Goal: Task Accomplishment & Management: Manage account settings

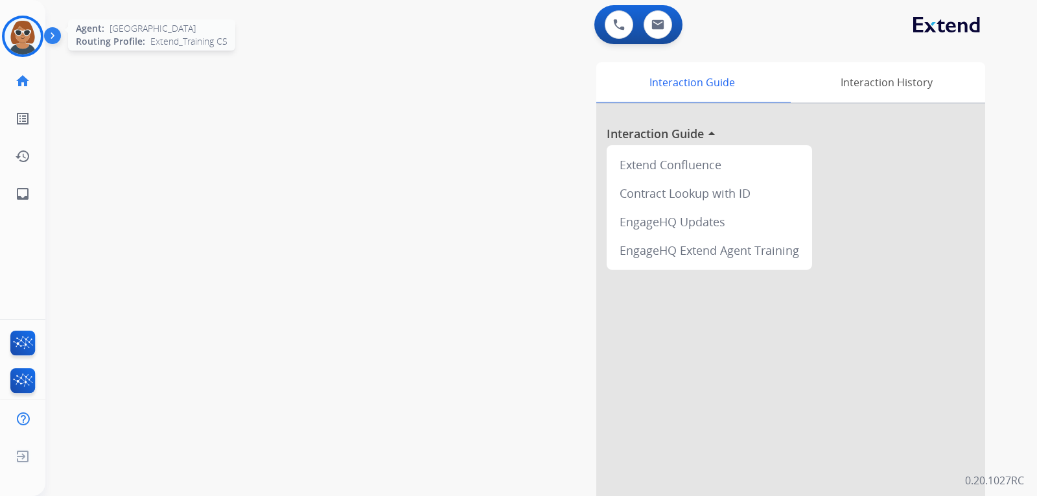
click at [22, 34] on img at bounding box center [23, 36] width 36 height 36
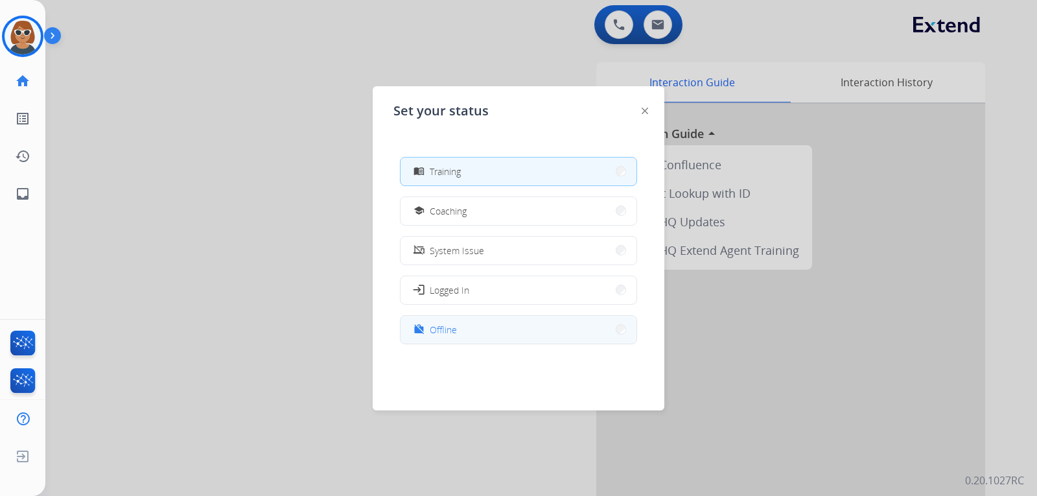
scroll to position [205, 0]
click at [467, 326] on button "work_off Offline" at bounding box center [519, 327] width 236 height 28
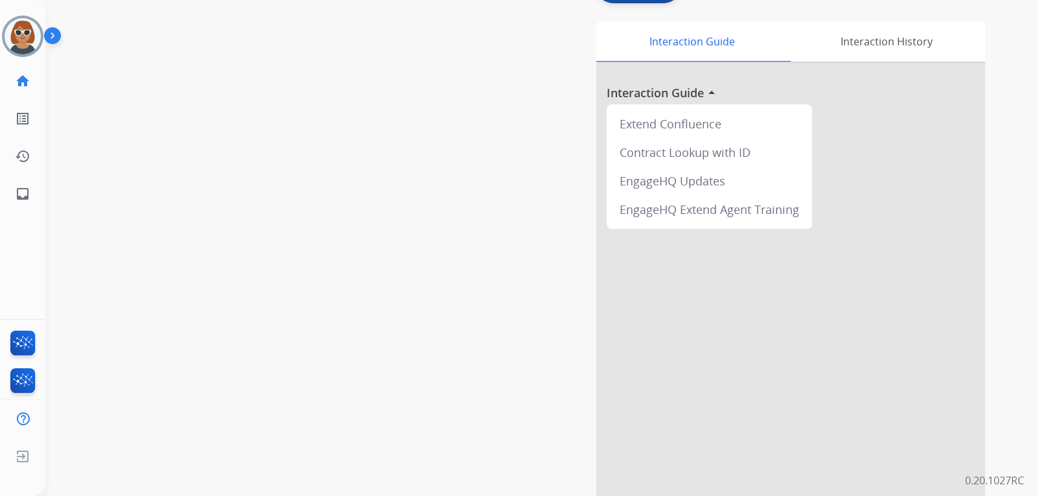
scroll to position [91, 0]
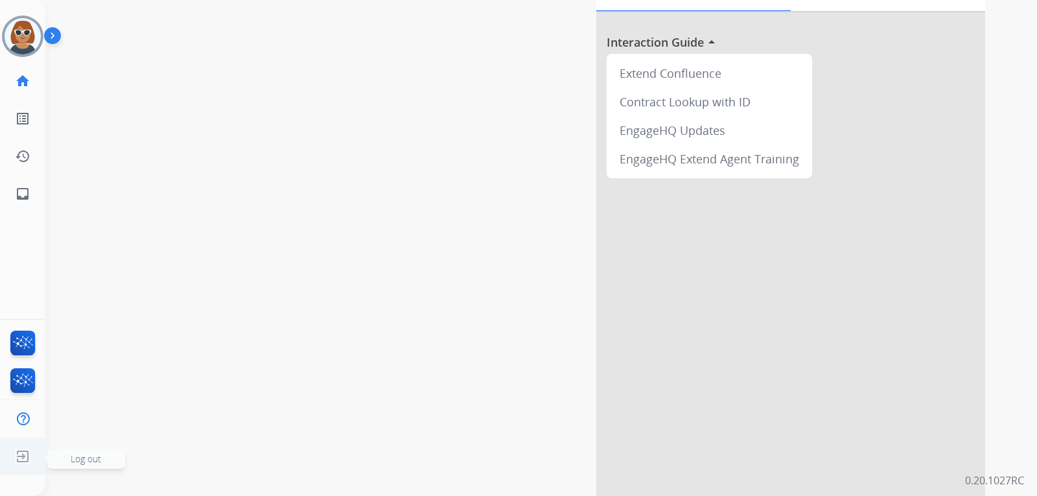
click at [23, 456] on img at bounding box center [22, 456] width 23 height 25
